Goal: Task Accomplishment & Management: Manage account settings

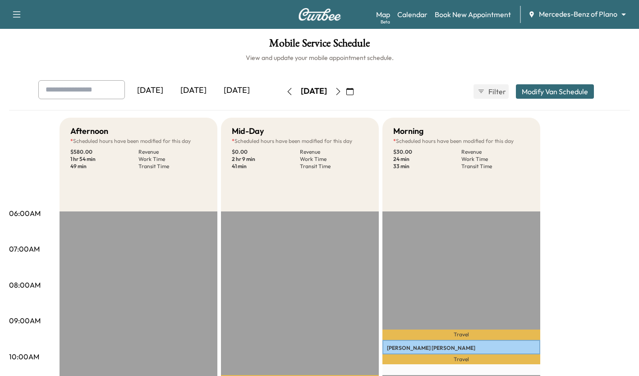
click at [340, 92] on icon "button" at bounding box center [338, 91] width 4 height 7
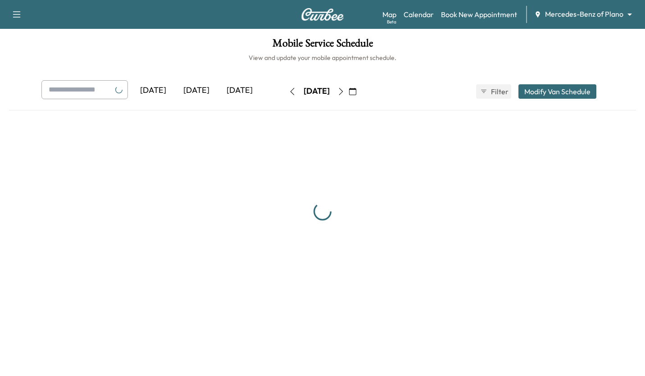
click at [361, 92] on div "[DATE] August 2025 S M T W T F S 27 28 29 30 31 1 2 3 4 5 6 7 8 9 10 11 12 13 1…" at bounding box center [323, 91] width 76 height 14
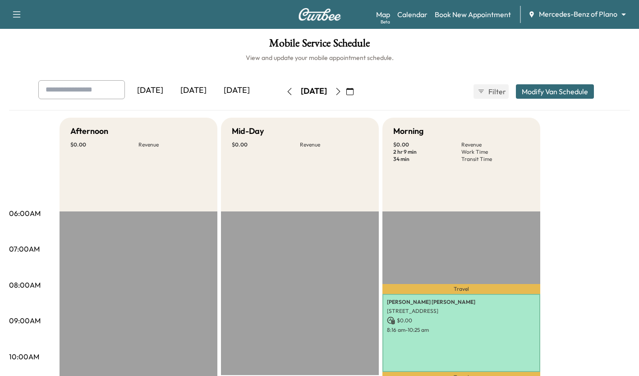
click at [357, 92] on button "button" at bounding box center [349, 91] width 15 height 14
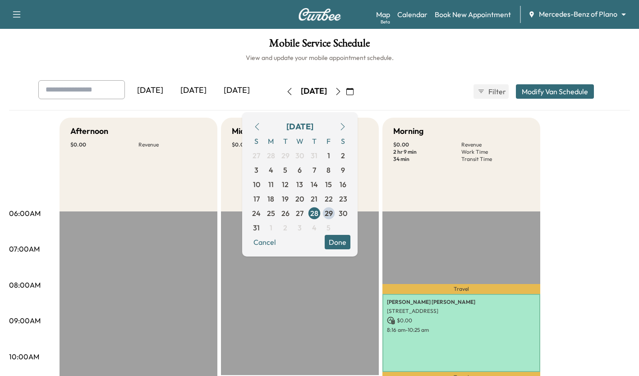
click at [342, 90] on icon "button" at bounding box center [337, 91] width 7 height 7
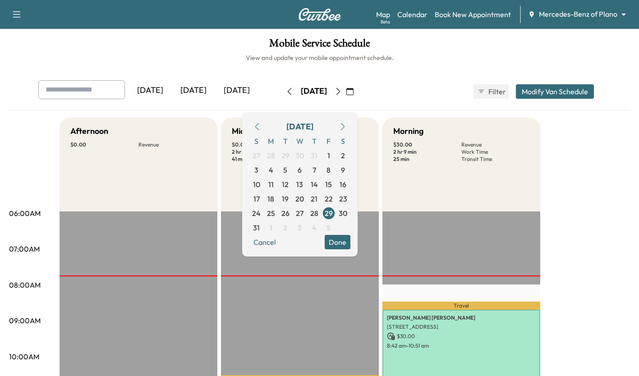
click at [444, 44] on h1 "Mobile Service Schedule" at bounding box center [319, 45] width 621 height 15
click at [464, 50] on h1 "Mobile Service Schedule" at bounding box center [319, 45] width 621 height 15
click at [350, 238] on button "Done" at bounding box center [337, 242] width 26 height 14
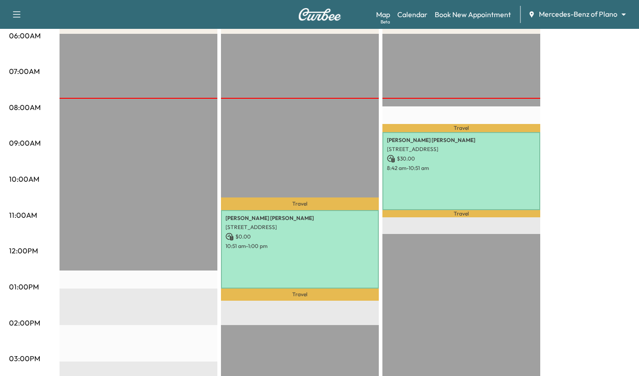
scroll to position [177, 0]
click at [427, 167] on p "8:42 am - 10:51 am" at bounding box center [461, 168] width 149 height 7
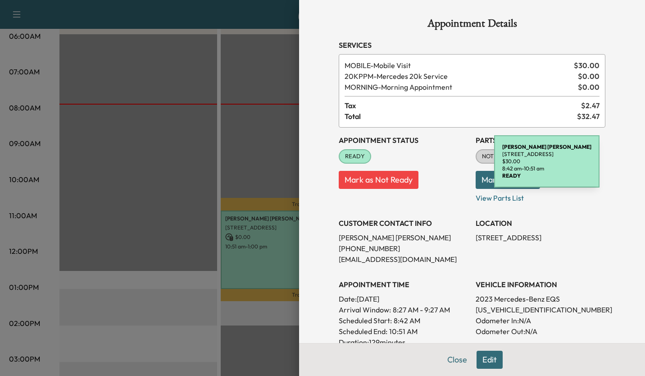
click at [197, 125] on div at bounding box center [322, 188] width 645 height 376
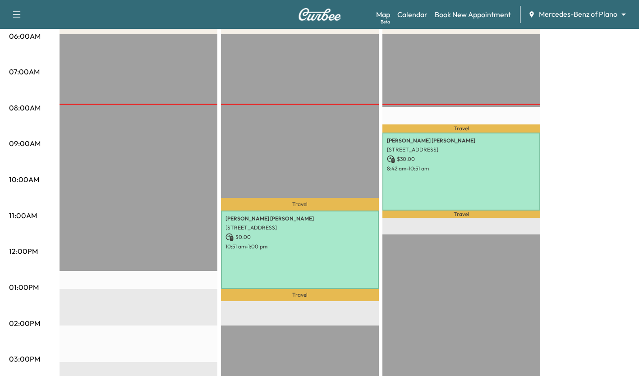
click at [464, 137] on div "Afternoon $ 0.00 Revenue EST Start Mid-Day $ 0.00 Revenue 2 hr 9 min Work Time …" at bounding box center [344, 279] width 570 height 676
click at [421, 247] on div "Travel [PERSON_NAME] [STREET_ADDRESS][PERSON_NAME] $ 30.00 8:42 am - 10:51 am T…" at bounding box center [461, 325] width 158 height 582
